Goal: Check status: Check status

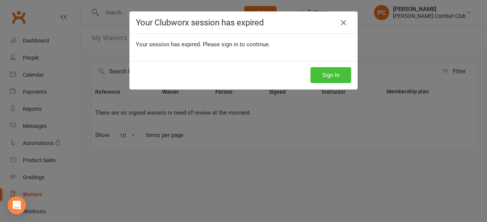
click at [333, 75] on button "Sign In" at bounding box center [330, 75] width 41 height 16
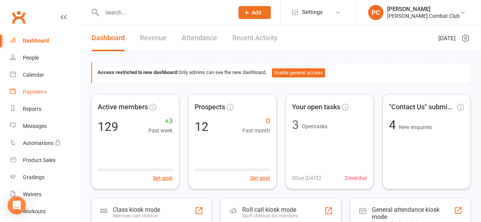
click at [40, 92] on div "Payments" at bounding box center [35, 92] width 24 height 6
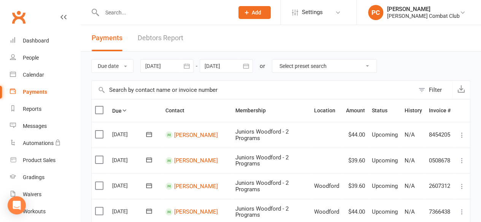
click at [175, 67] on div at bounding box center [166, 66] width 53 height 14
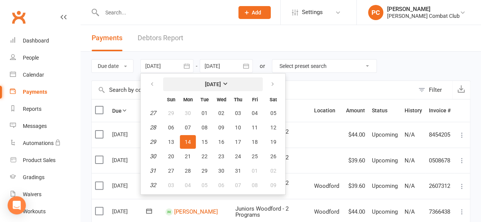
click at [233, 83] on button "July 2025" at bounding box center [213, 85] width 100 height 14
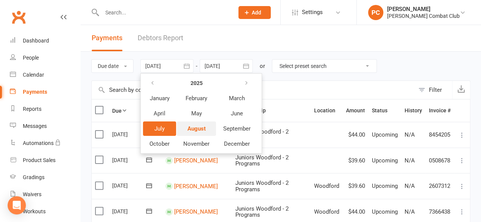
click at [197, 130] on span "August" at bounding box center [196, 128] width 18 height 7
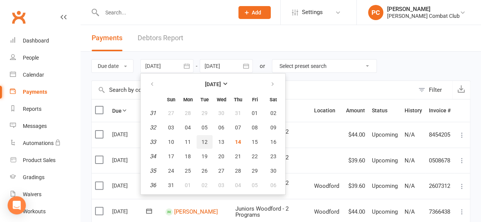
click at [206, 141] on span "12" at bounding box center [204, 142] width 6 height 6
type input "12 Aug 2025"
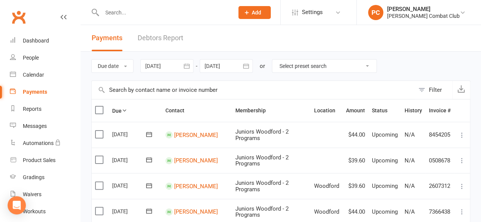
click at [236, 61] on div at bounding box center [226, 66] width 53 height 14
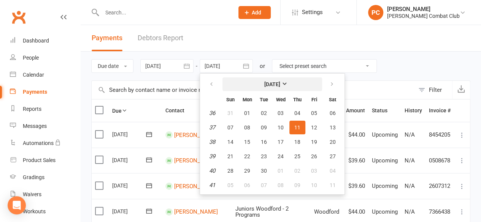
click at [280, 83] on strong "September 2025" at bounding box center [272, 84] width 16 height 6
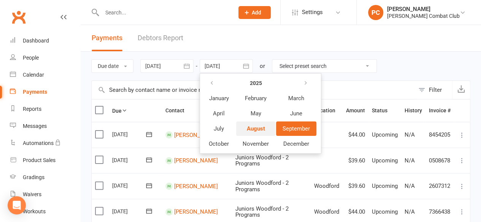
click at [262, 128] on span "August" at bounding box center [256, 128] width 18 height 7
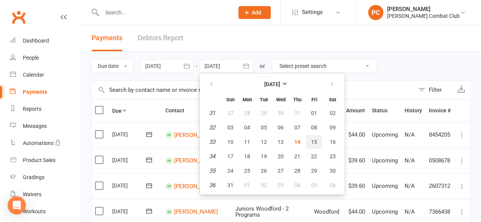
click at [314, 141] on span "15" at bounding box center [314, 142] width 6 height 6
type input "15 Aug 2025"
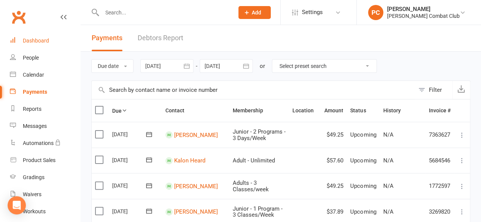
click at [32, 40] on div "Dashboard" at bounding box center [36, 41] width 26 height 6
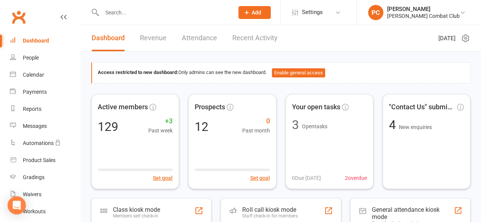
click at [153, 38] on link "Revenue" at bounding box center [153, 38] width 27 height 26
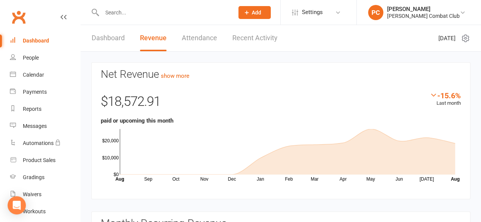
click at [42, 38] on div "Dashboard" at bounding box center [36, 41] width 26 height 6
